Goal: Task Accomplishment & Management: Manage account settings

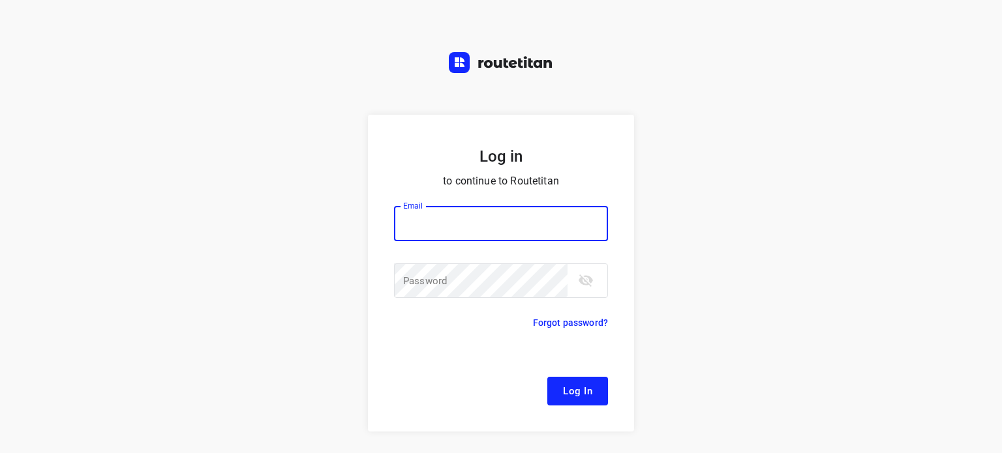
click at [0, 0] on div at bounding box center [0, 0] width 0 height 0
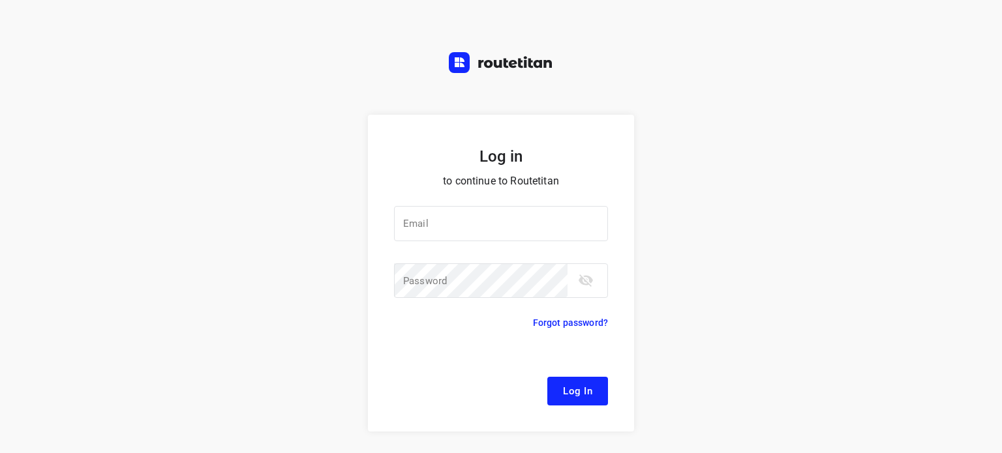
type input "[EMAIL_ADDRESS][DOMAIN_NAME]"
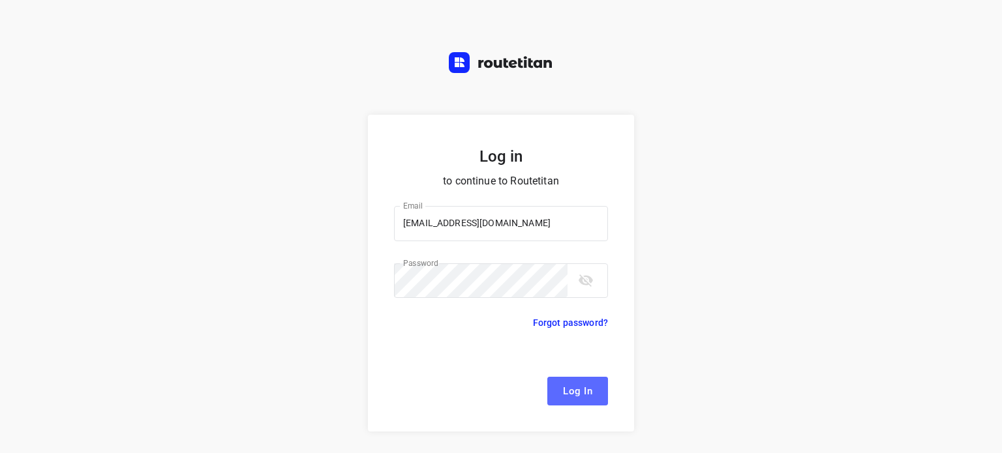
click at [577, 387] on span "Log In" at bounding box center [577, 391] width 29 height 17
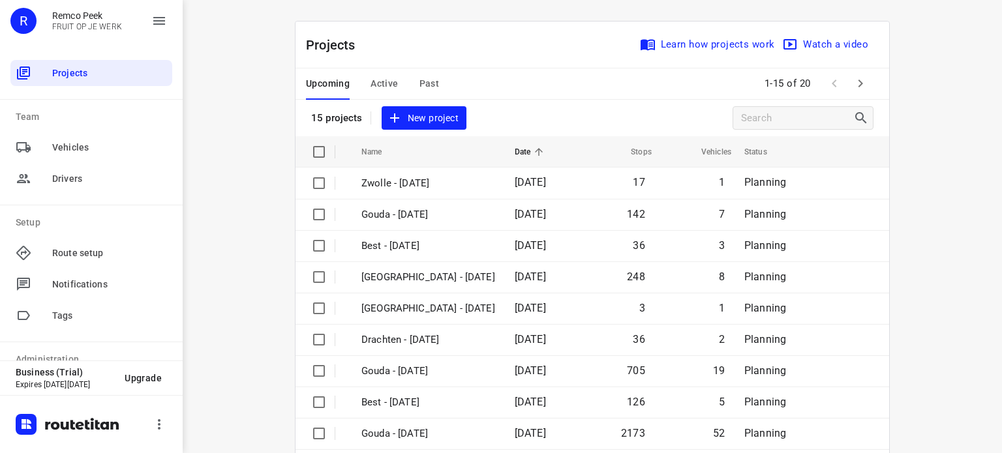
click at [0, 453] on div at bounding box center [0, 453] width 0 height 0
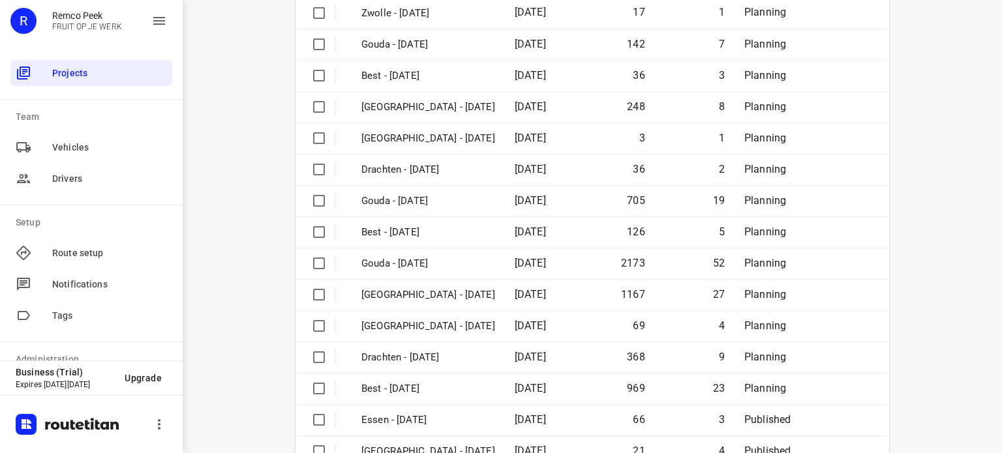
scroll to position [206, 0]
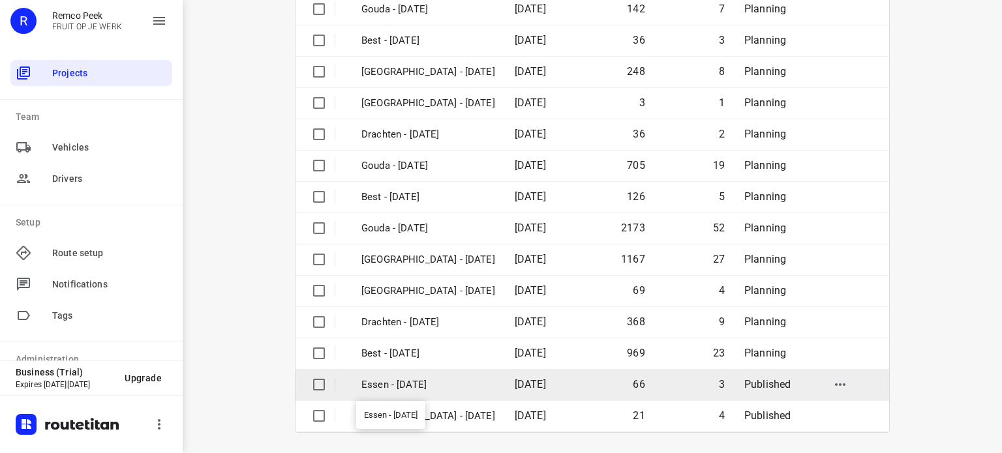
click at [412, 386] on p "Essen - [DATE]" at bounding box center [428, 385] width 134 height 15
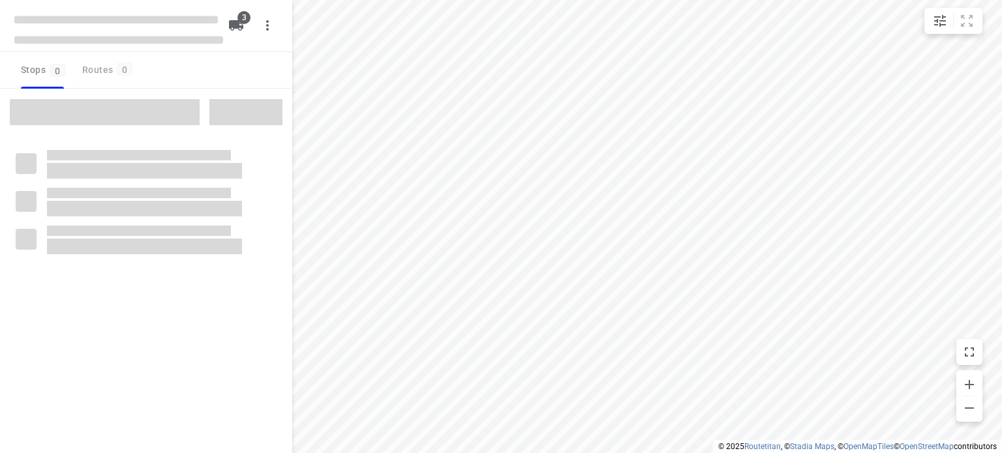
checkbox input "true"
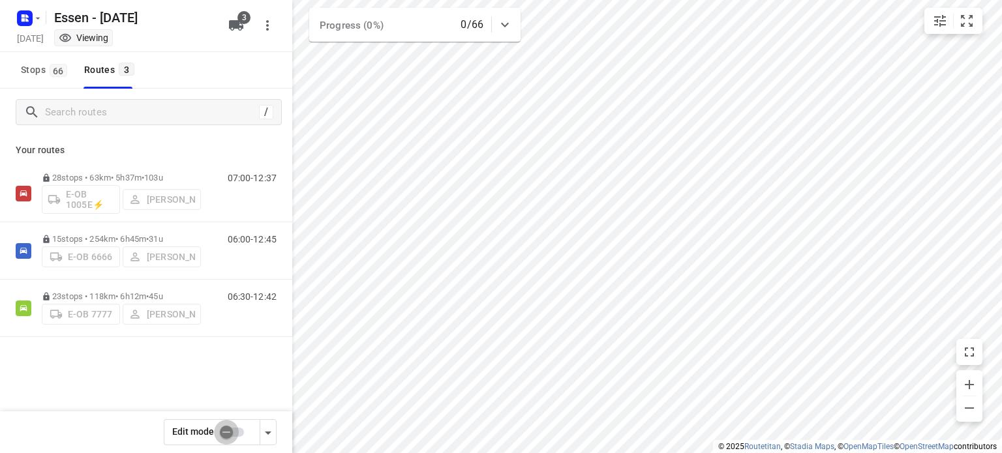
click at [225, 428] on input "checkbox" at bounding box center [226, 432] width 74 height 25
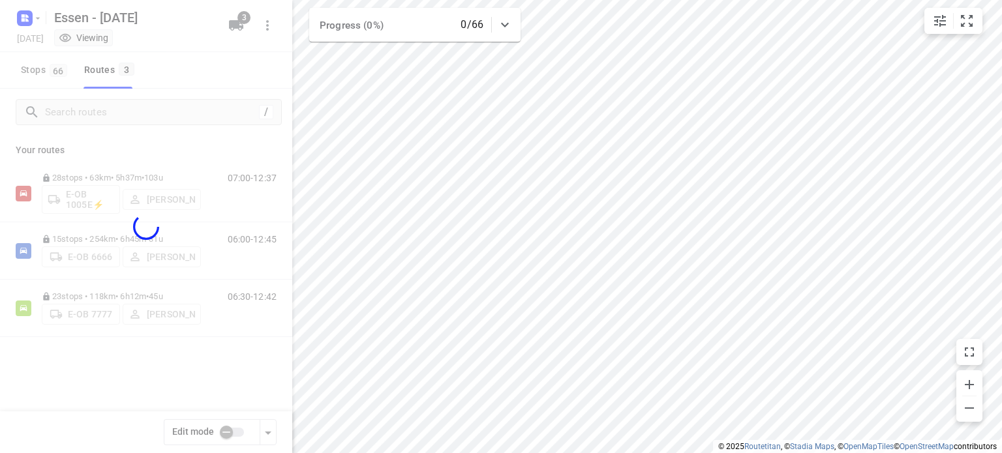
checkbox input "true"
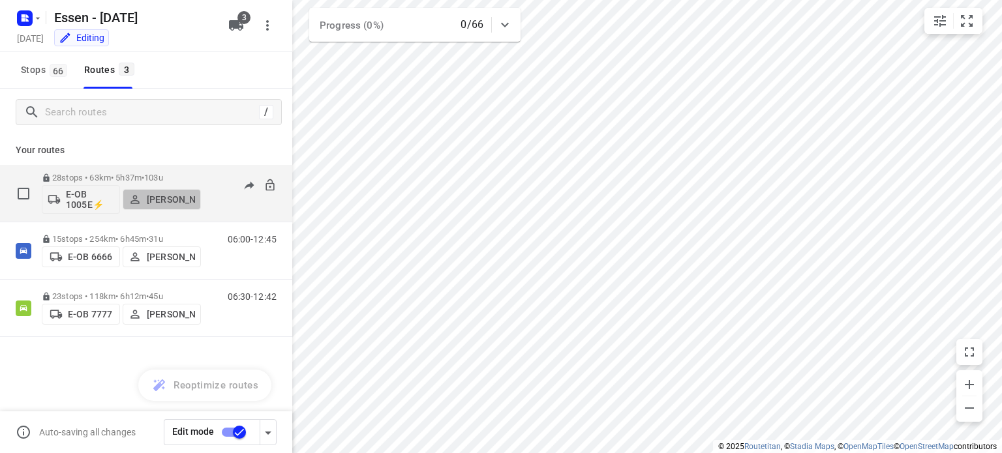
click at [162, 203] on p "[PERSON_NAME]" at bounding box center [171, 199] width 48 height 10
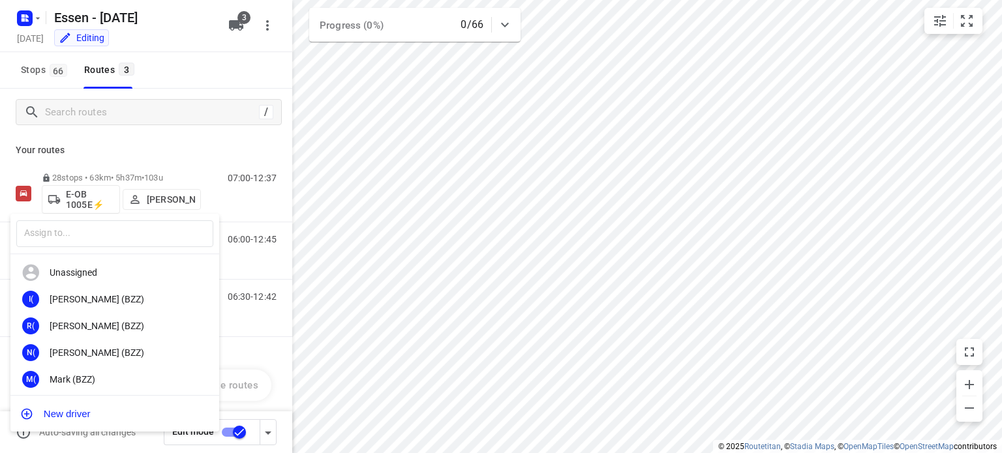
click at [162, 203] on div at bounding box center [501, 226] width 1002 height 453
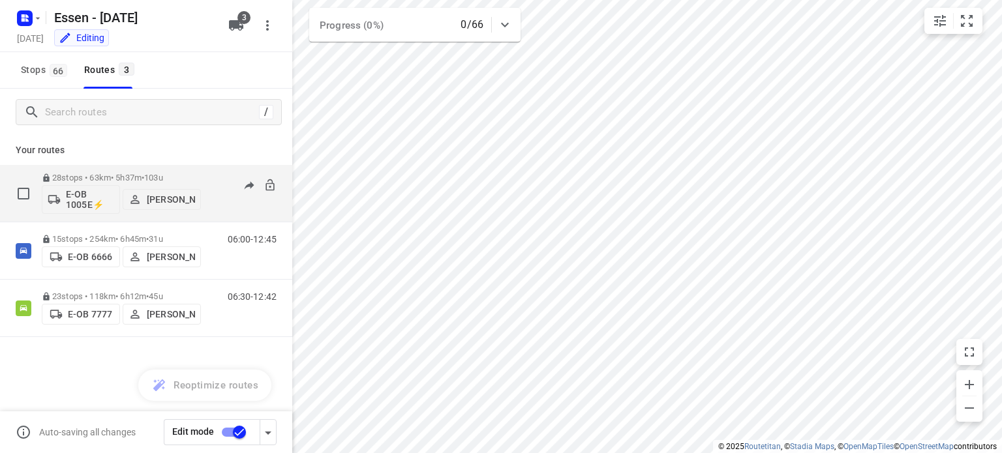
click at [162, 202] on p "[PERSON_NAME]" at bounding box center [171, 199] width 48 height 10
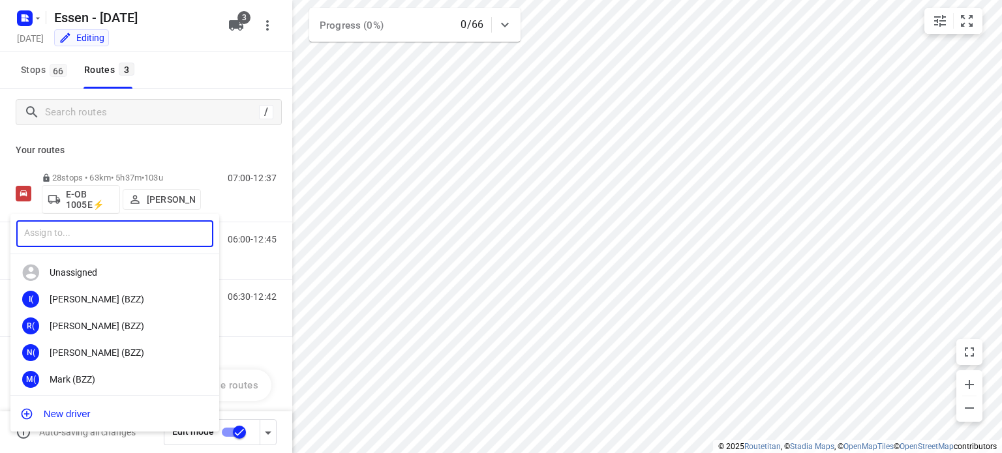
click at [132, 243] on input "text" at bounding box center [114, 234] width 197 height 27
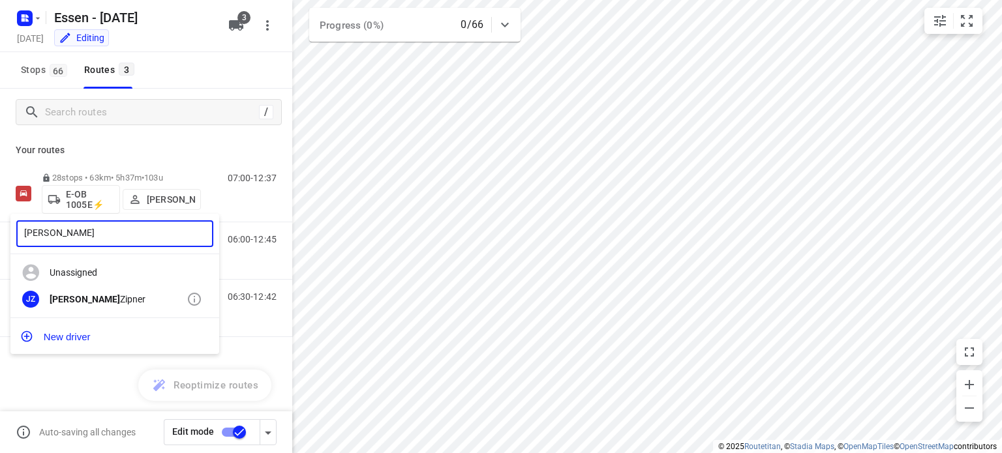
type input "[PERSON_NAME]"
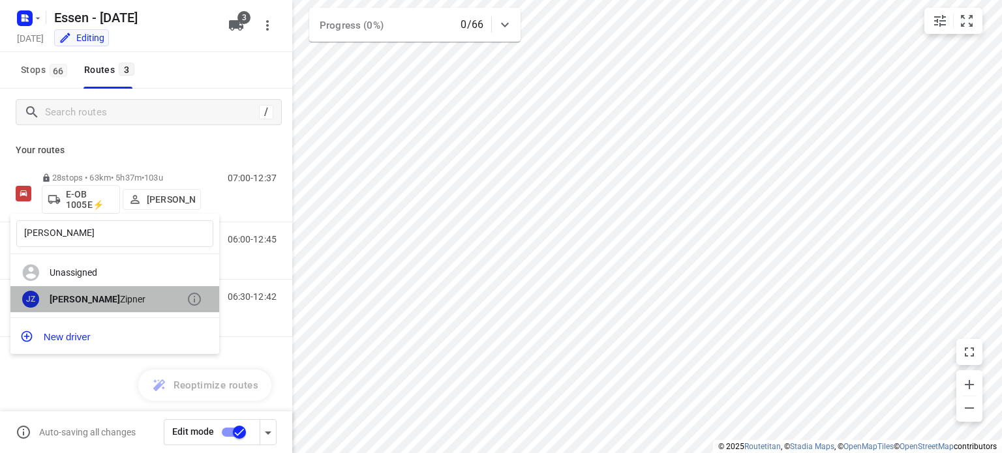
click at [89, 302] on div "[PERSON_NAME]" at bounding box center [118, 299] width 137 height 10
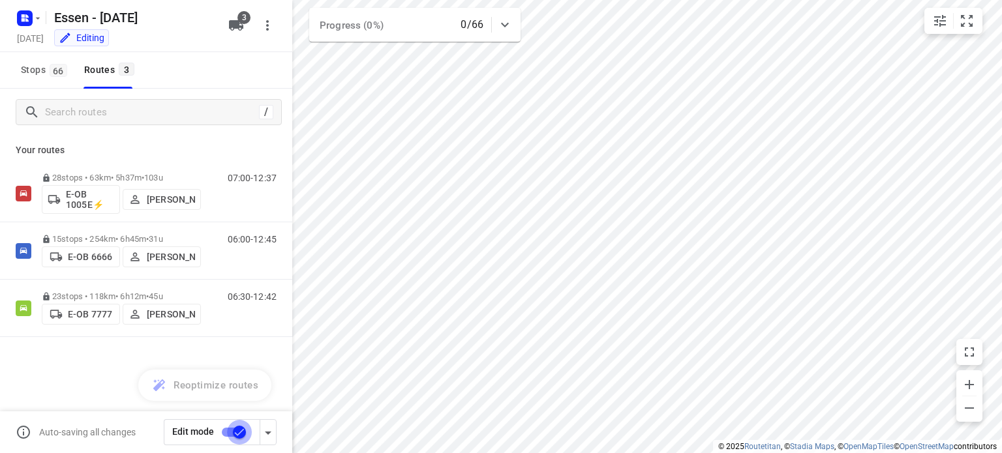
click at [241, 438] on input "checkbox" at bounding box center [239, 432] width 74 height 25
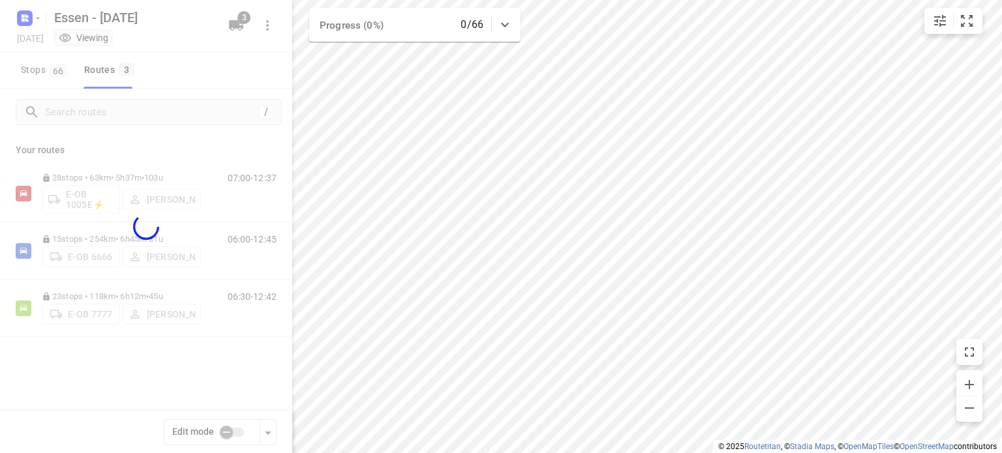
checkbox input "false"
